Goal: Transaction & Acquisition: Download file/media

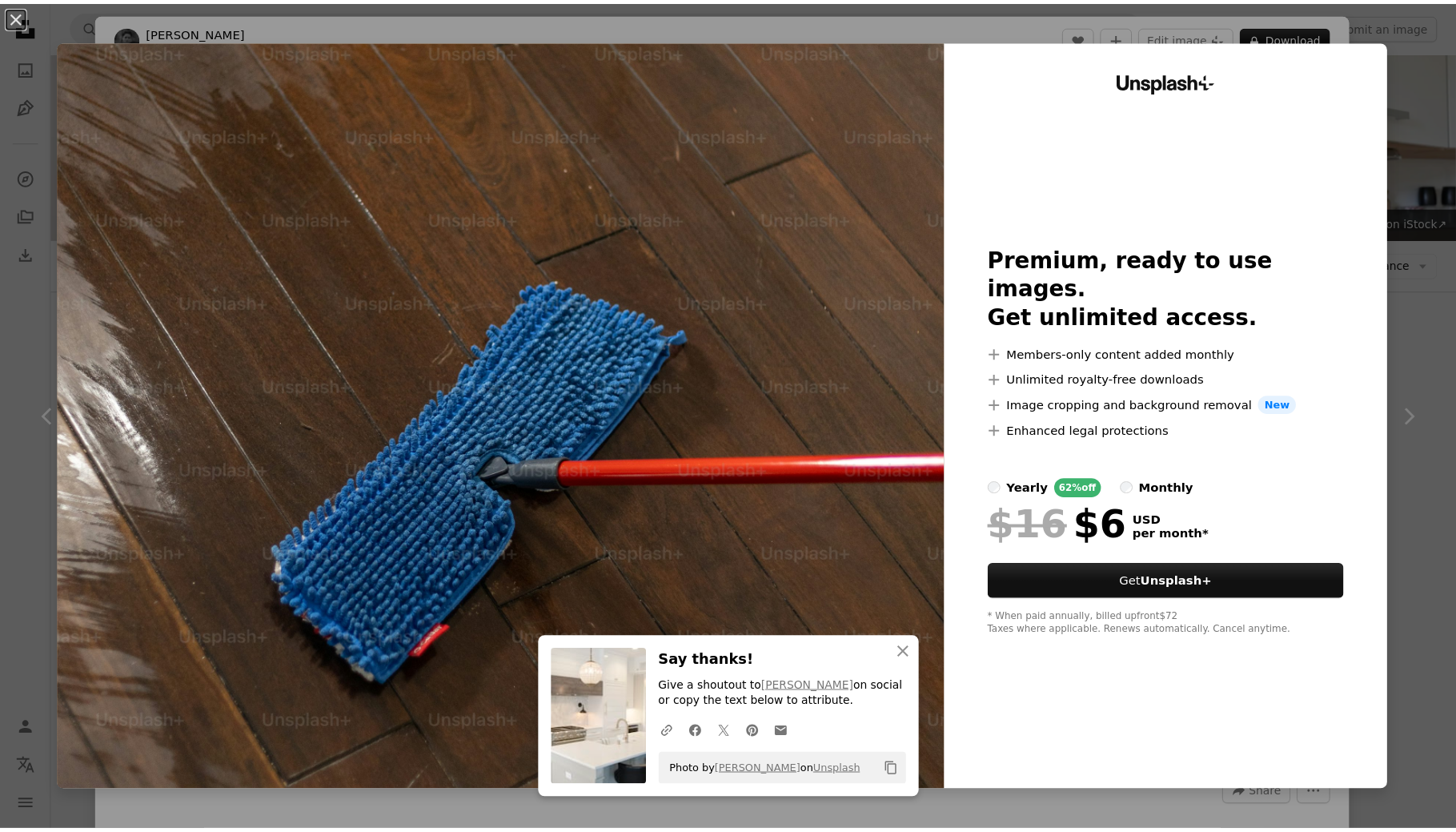
scroll to position [1129, 0]
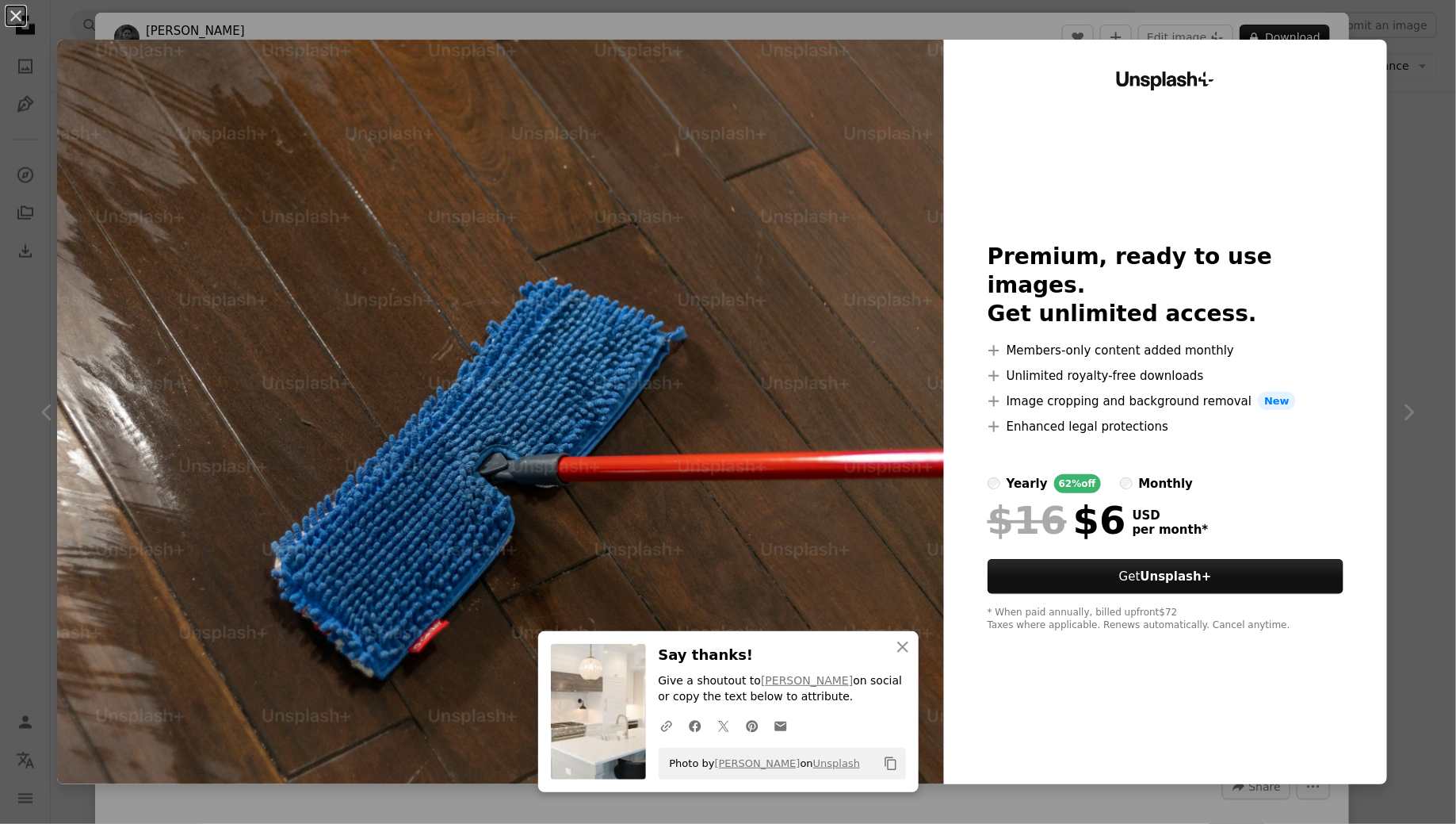
click at [1386, 144] on div "An X shape An X shape Close Say thanks! Give a shoutout to [PERSON_NAME] on soc…" at bounding box center [728, 412] width 1456 height 824
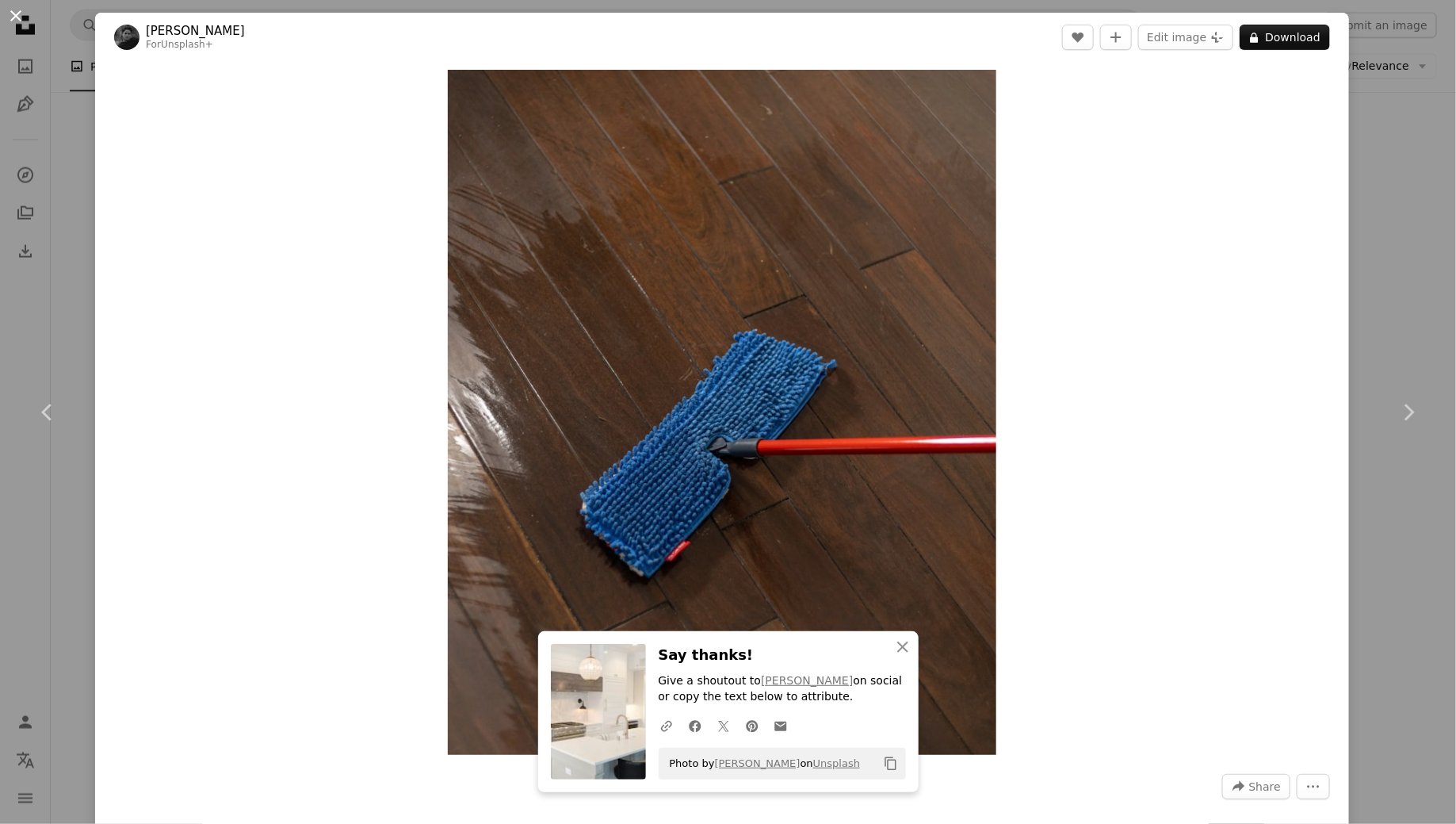
click at [20, 11] on button "An X shape" at bounding box center [16, 16] width 19 height 19
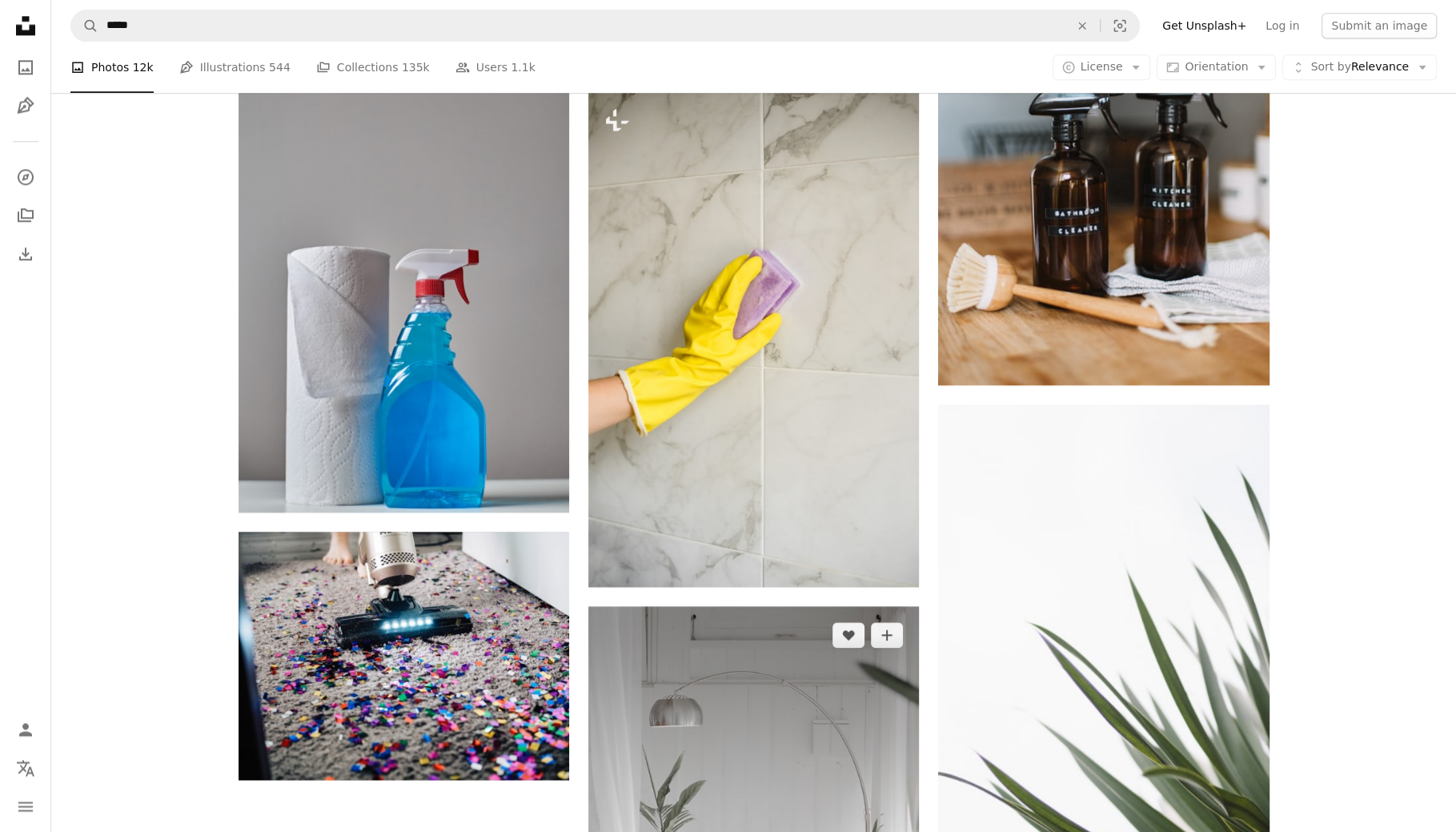
scroll to position [1925, 0]
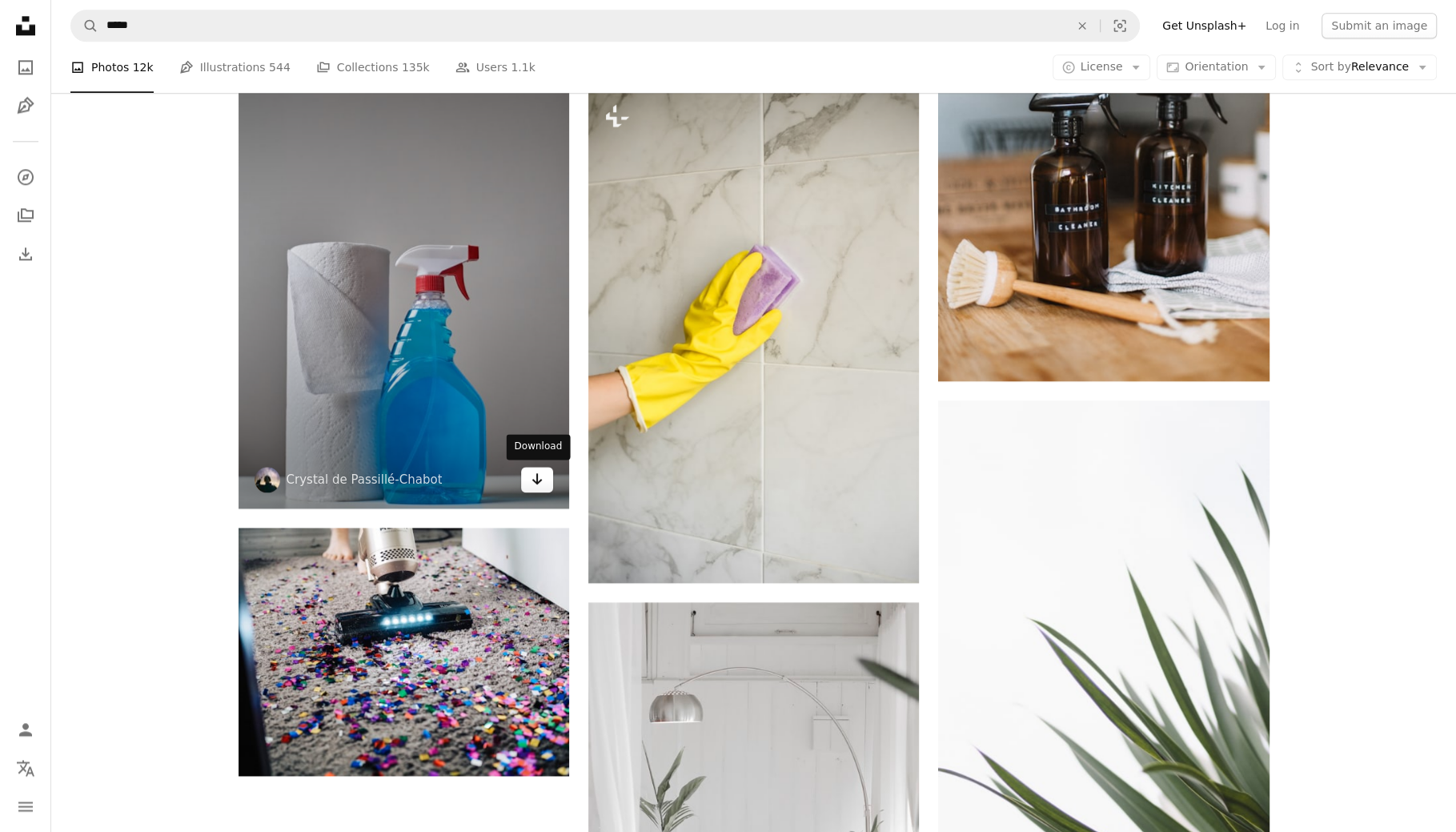
click at [535, 475] on icon "Download" at bounding box center [537, 479] width 11 height 11
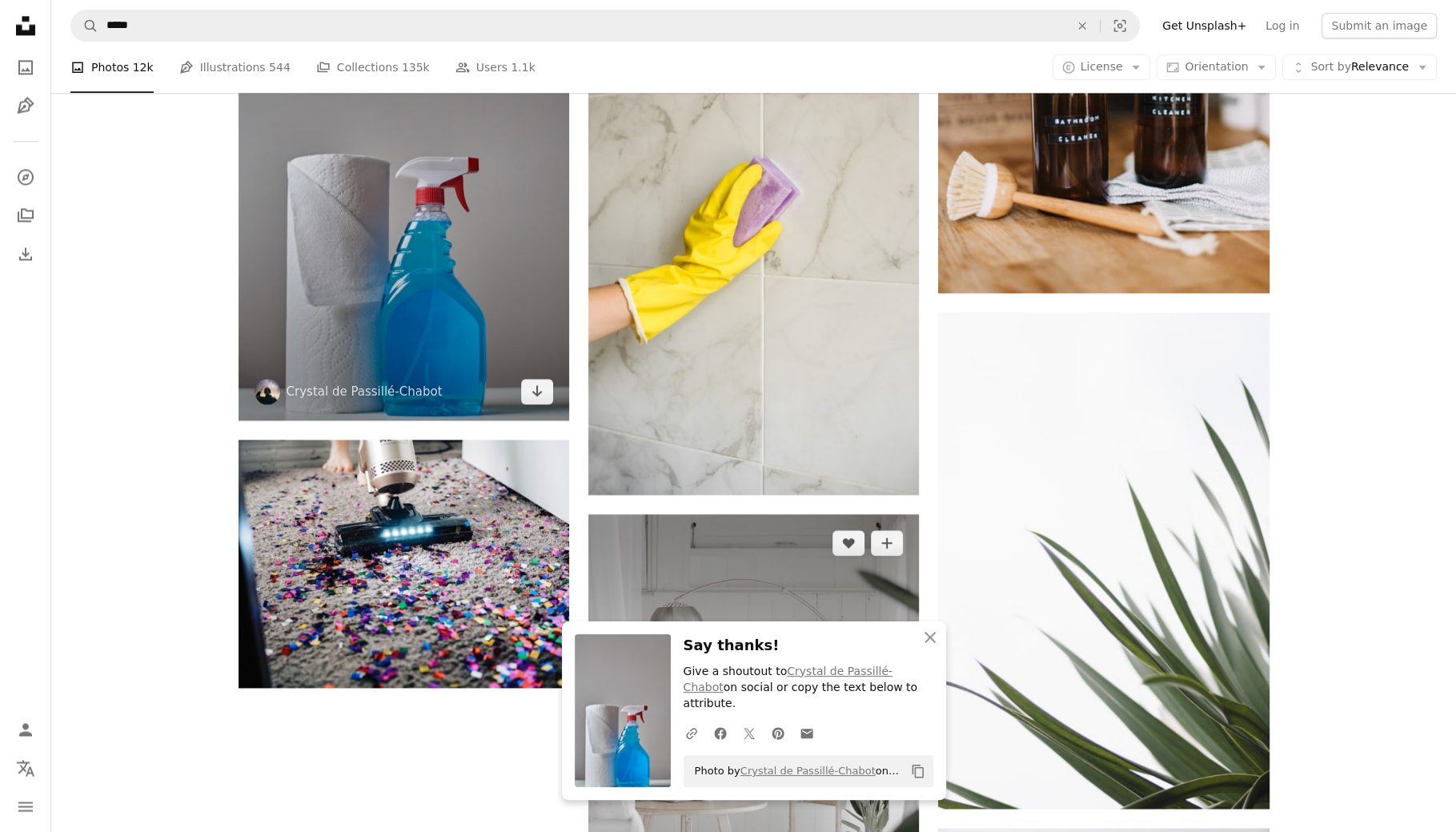
scroll to position [2132, 0]
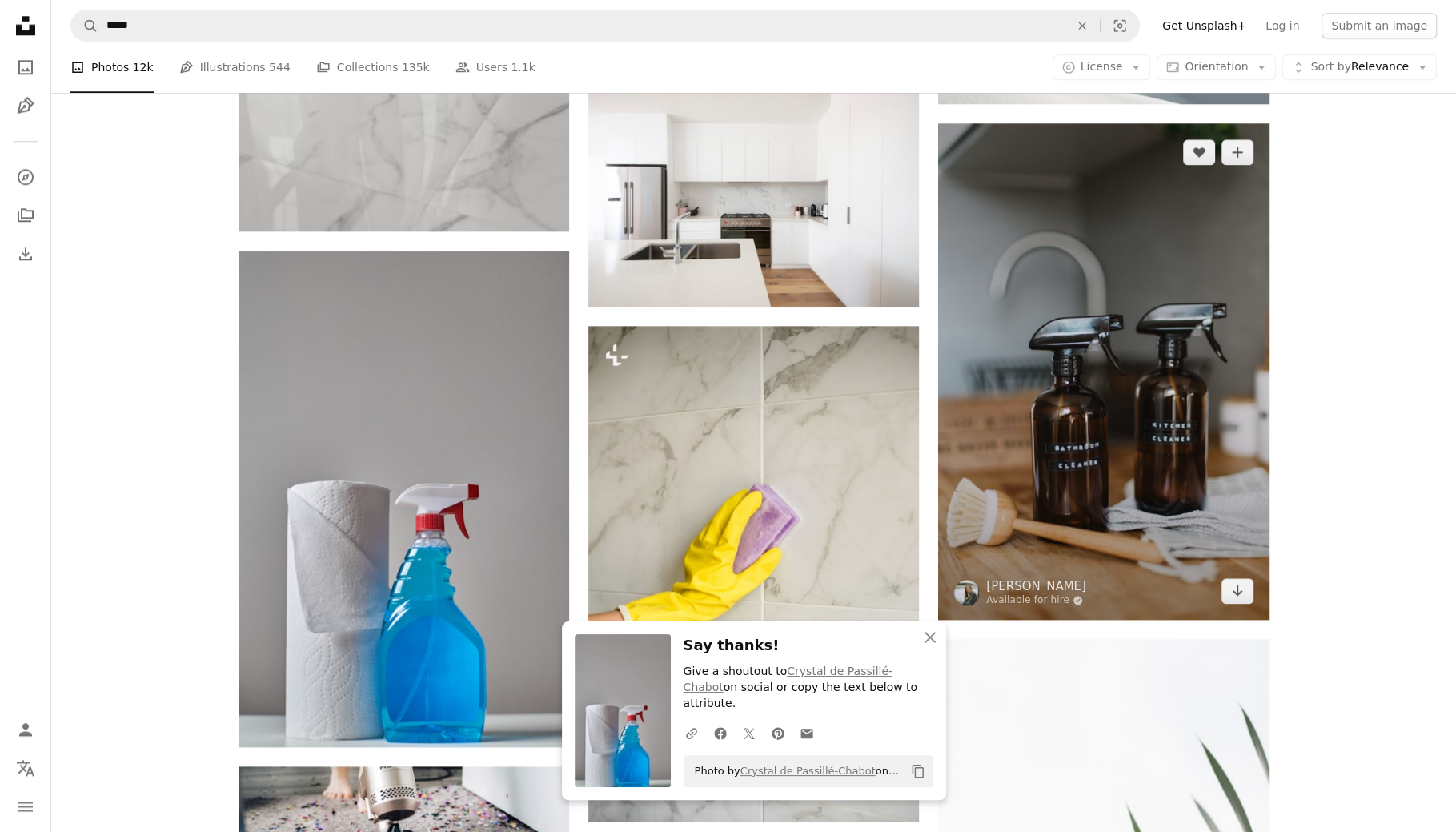
scroll to position [1651, 0]
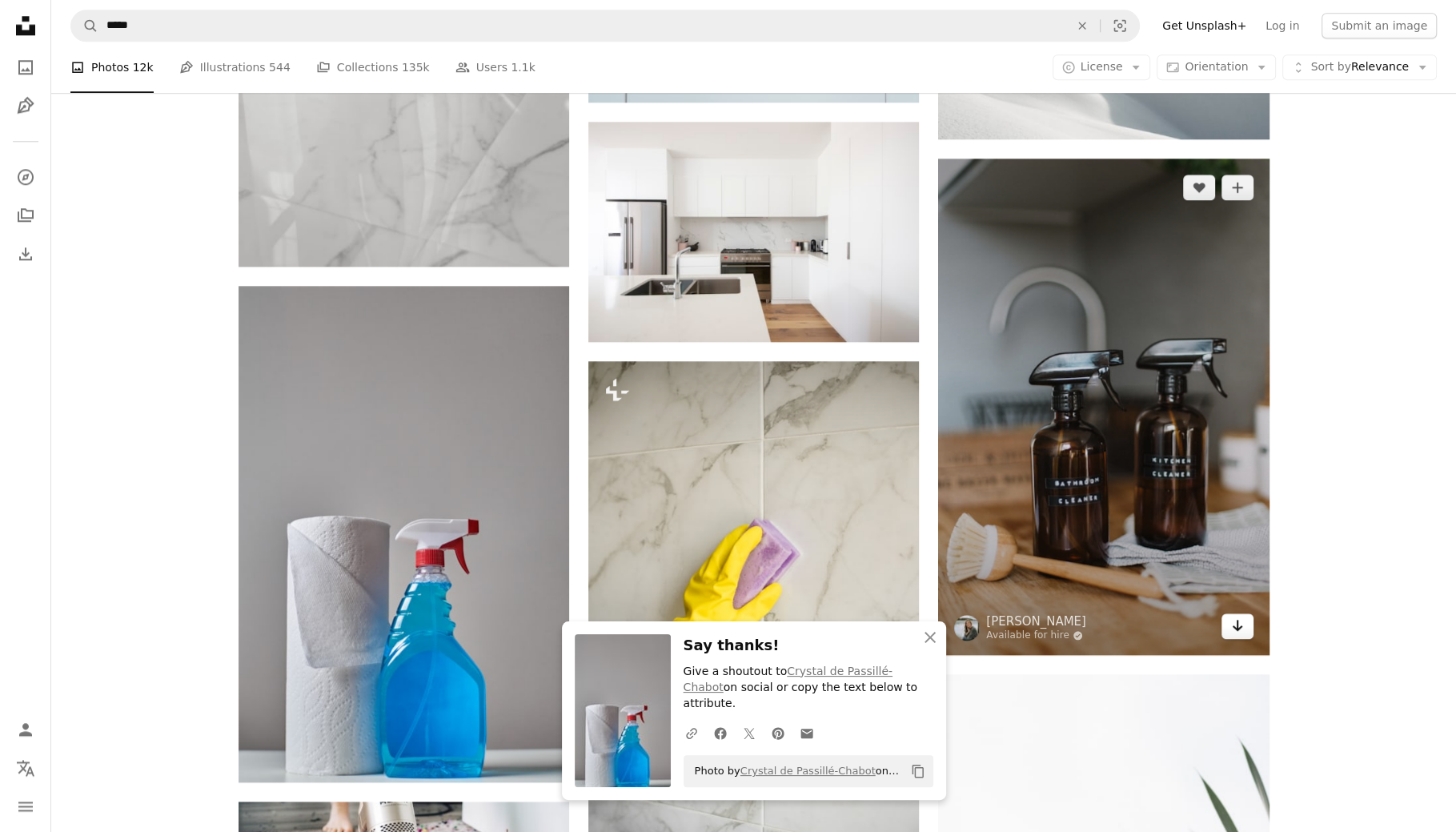
click at [1248, 626] on link "Arrow pointing down" at bounding box center [1238, 626] width 33 height 26
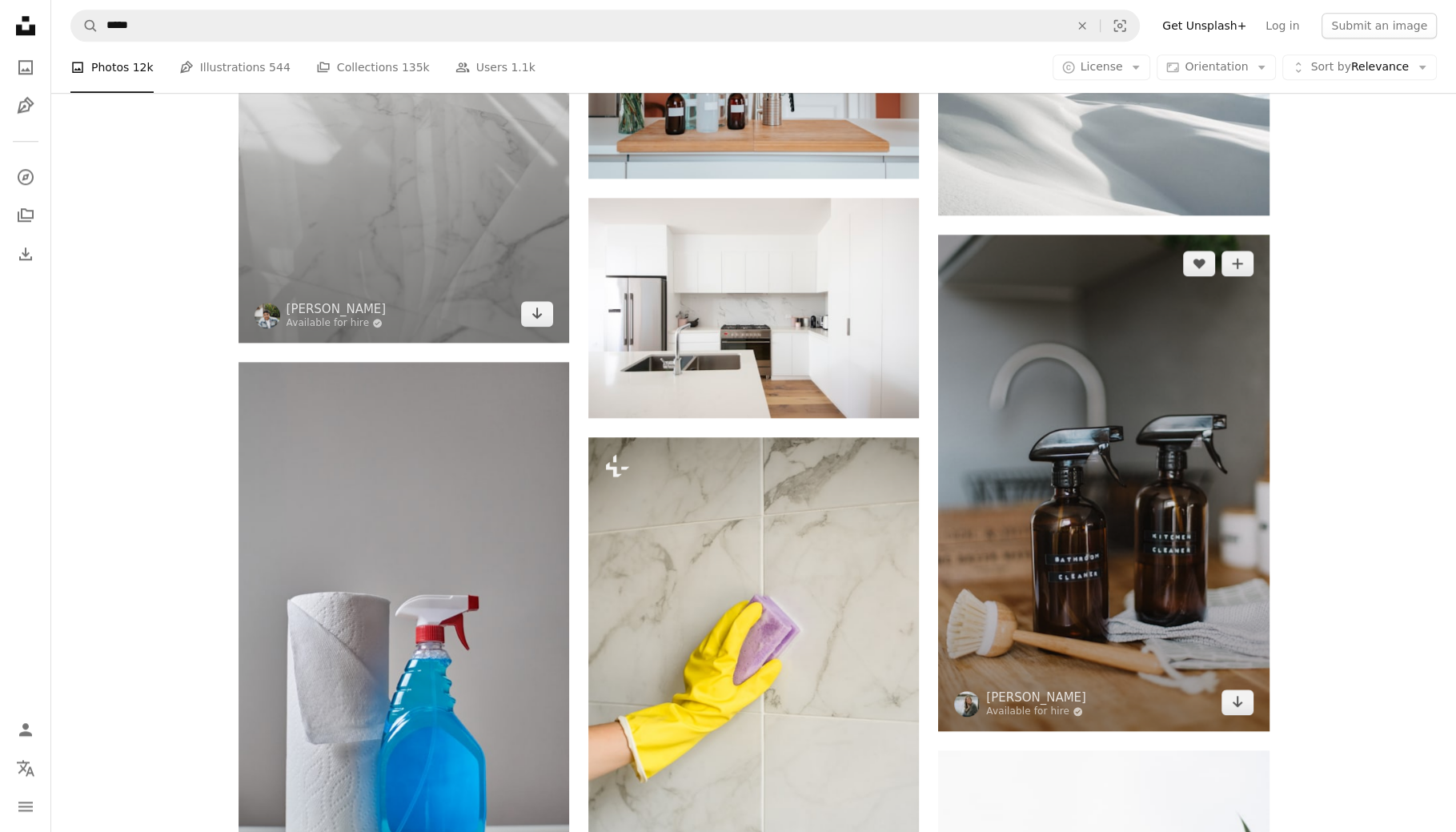
scroll to position [1478, 0]
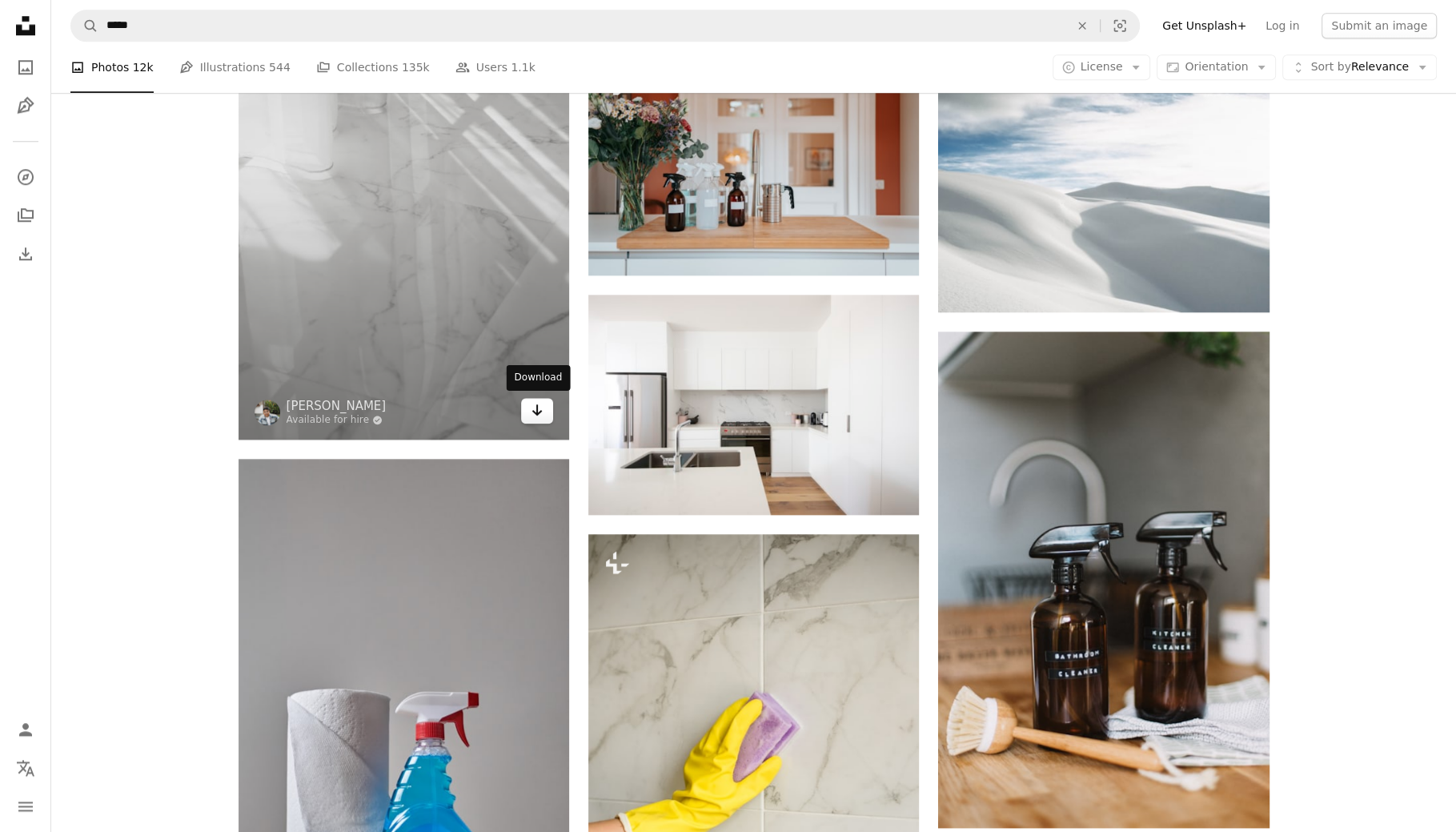
click at [534, 403] on icon "Arrow pointing down" at bounding box center [536, 410] width 12 height 19
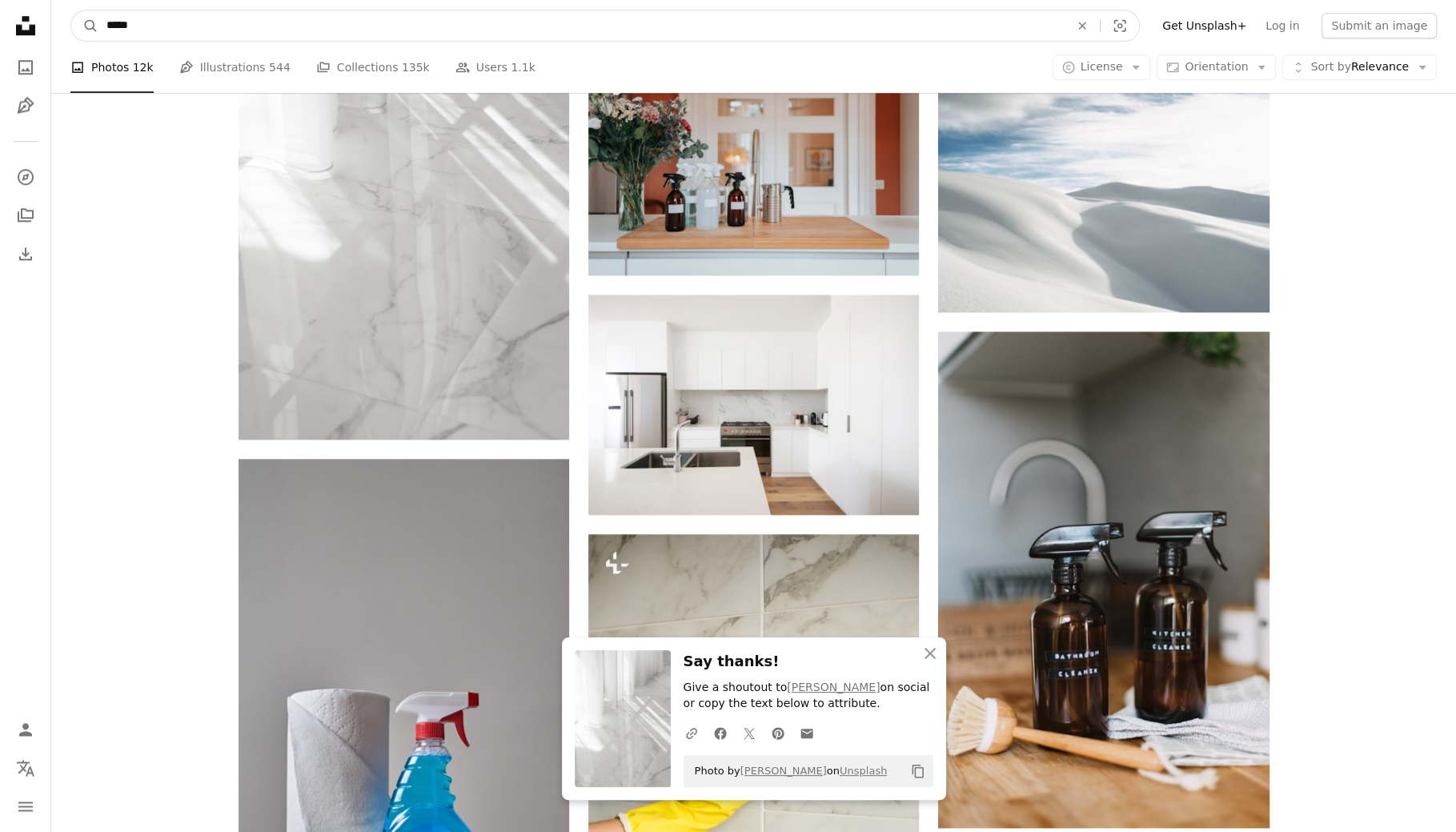
click at [214, 14] on input "*****" at bounding box center [581, 26] width 967 height 31
click at [221, 35] on input "*****" at bounding box center [581, 26] width 967 height 31
type input "*"
type input "*****"
click at [72, 11] on button "A magnifying glass" at bounding box center [85, 26] width 27 height 31
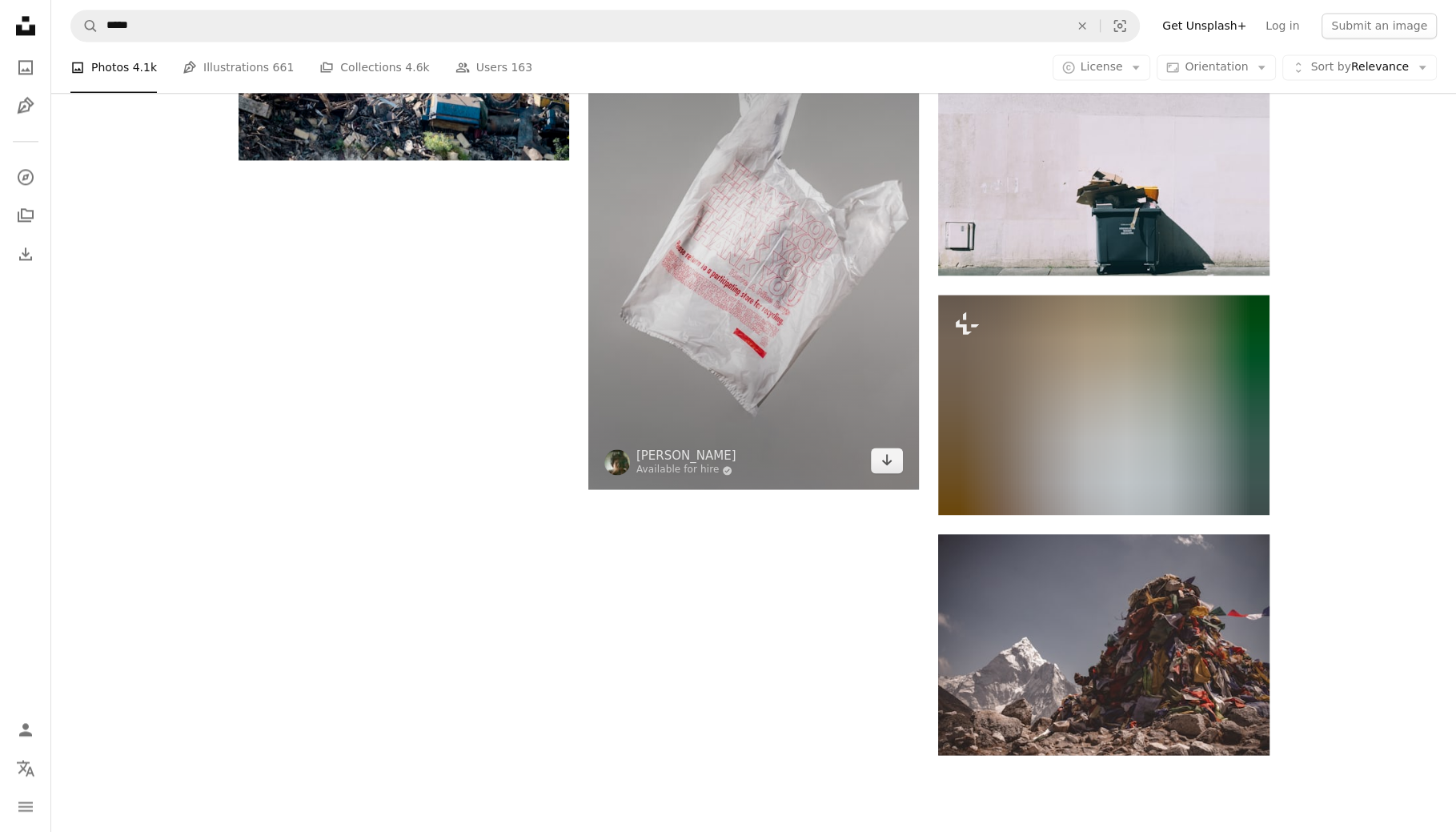
scroll to position [2145, 0]
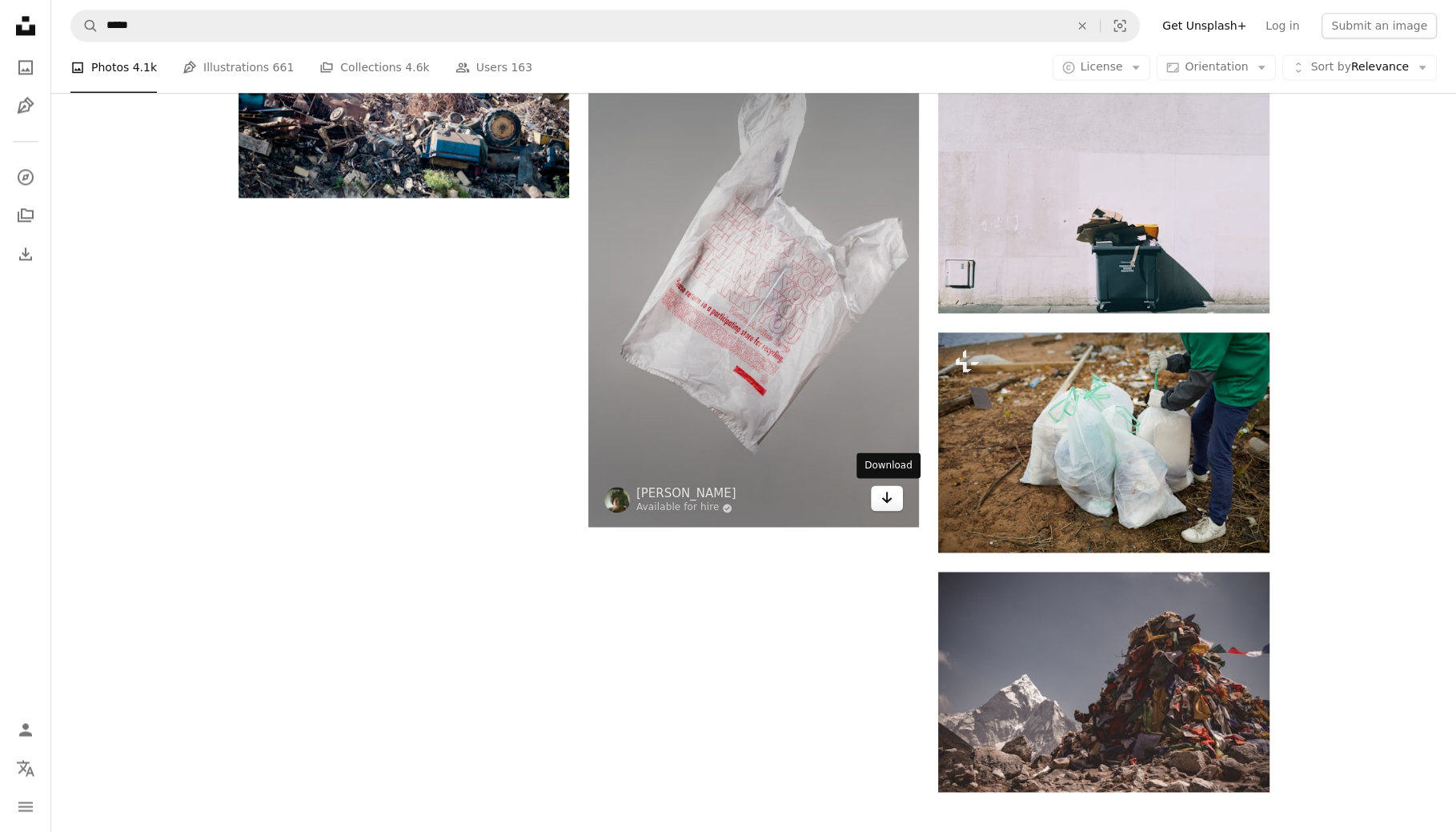
click at [887, 499] on icon "Download" at bounding box center [887, 497] width 11 height 11
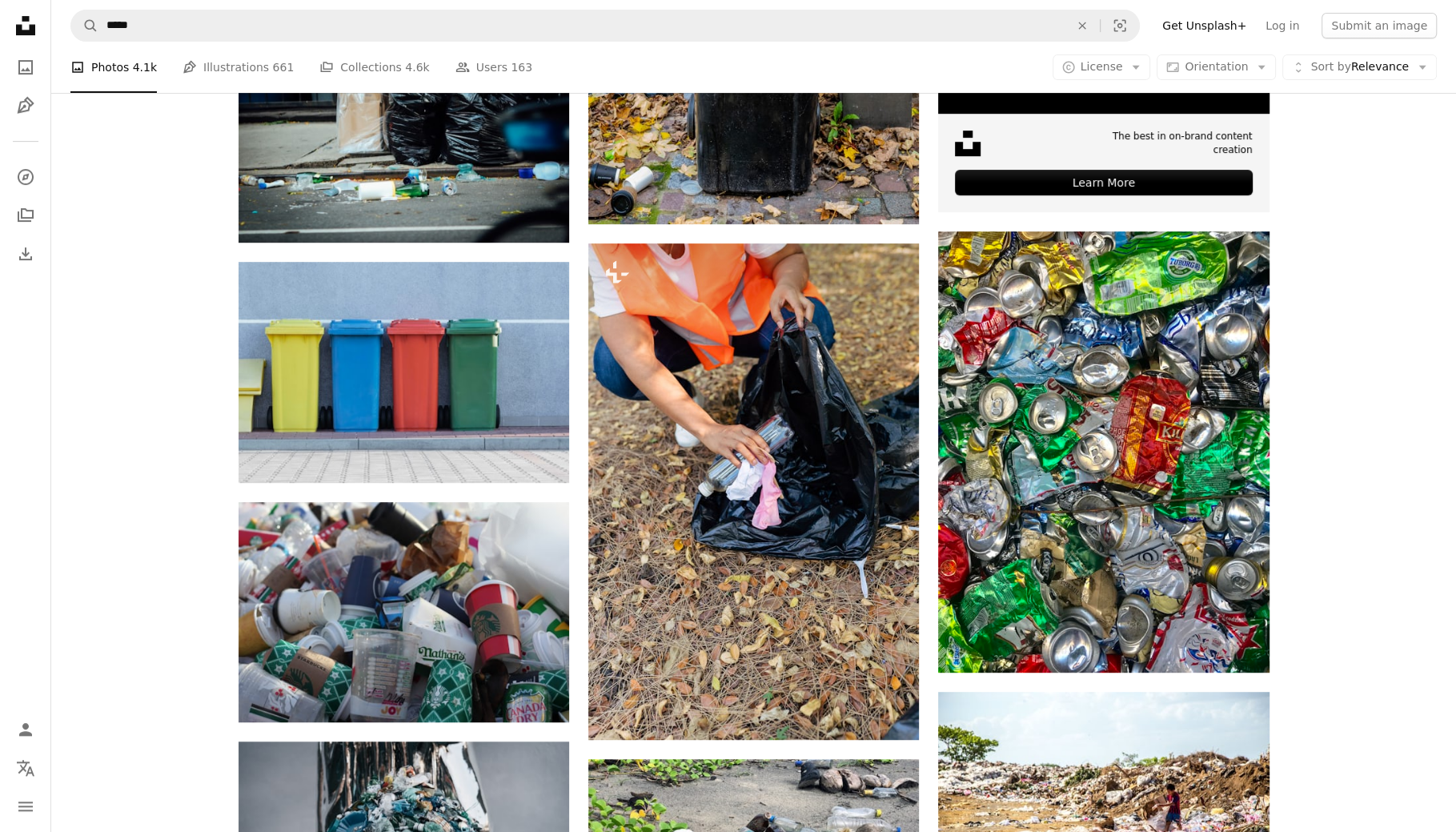
scroll to position [632, 0]
